Goal: Navigation & Orientation: Find specific page/section

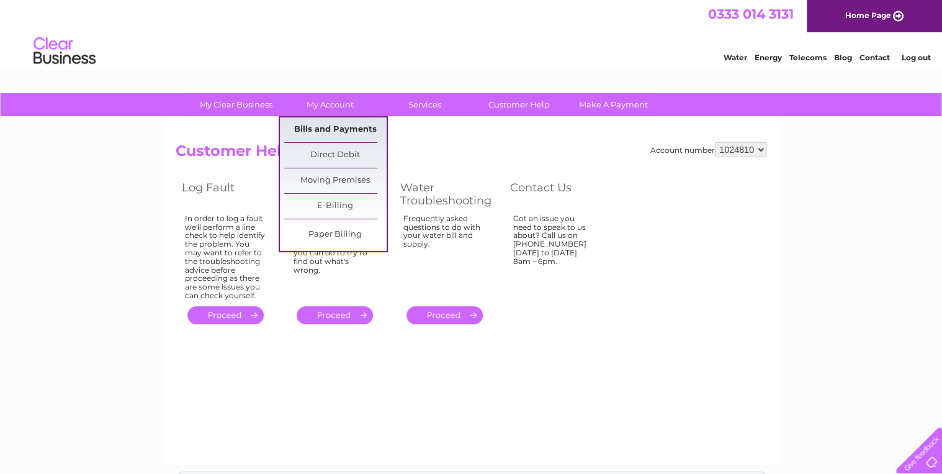
click at [323, 129] on link "Bills and Payments" at bounding box center [335, 129] width 102 height 25
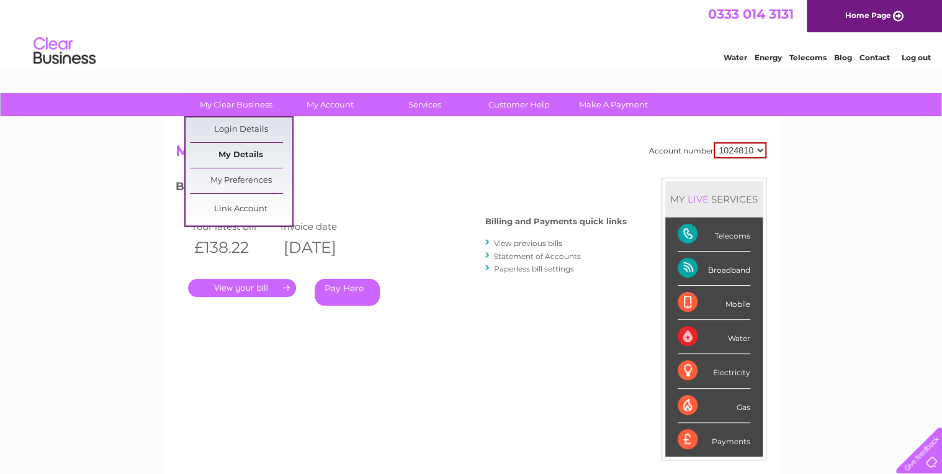
click at [235, 156] on link "My Details" at bounding box center [241, 155] width 102 height 25
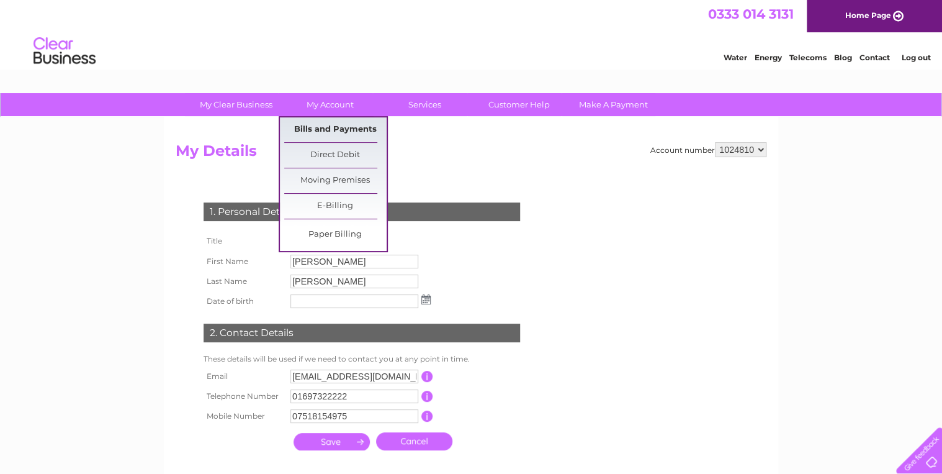
click at [323, 132] on link "Bills and Payments" at bounding box center [335, 129] width 102 height 25
